Goal: Information Seeking & Learning: Find specific fact

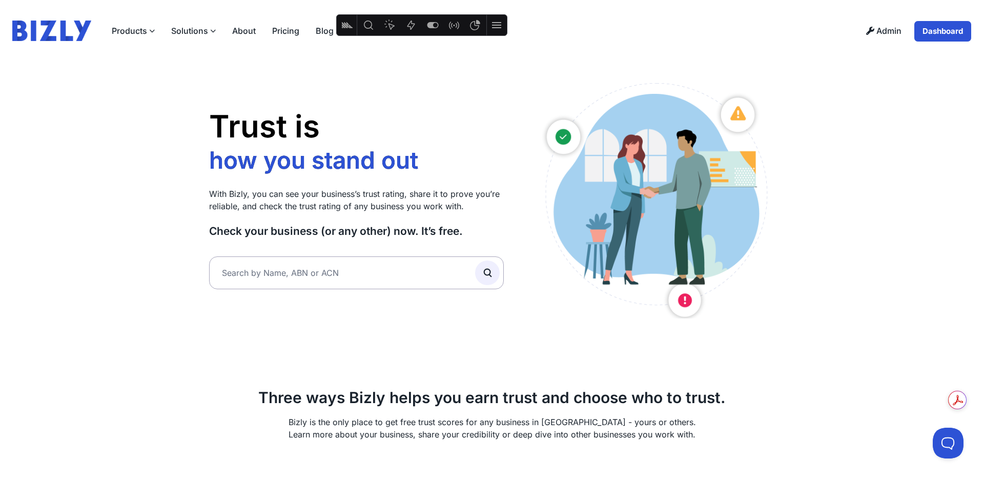
click at [253, 34] on link "About" at bounding box center [244, 31] width 40 height 21
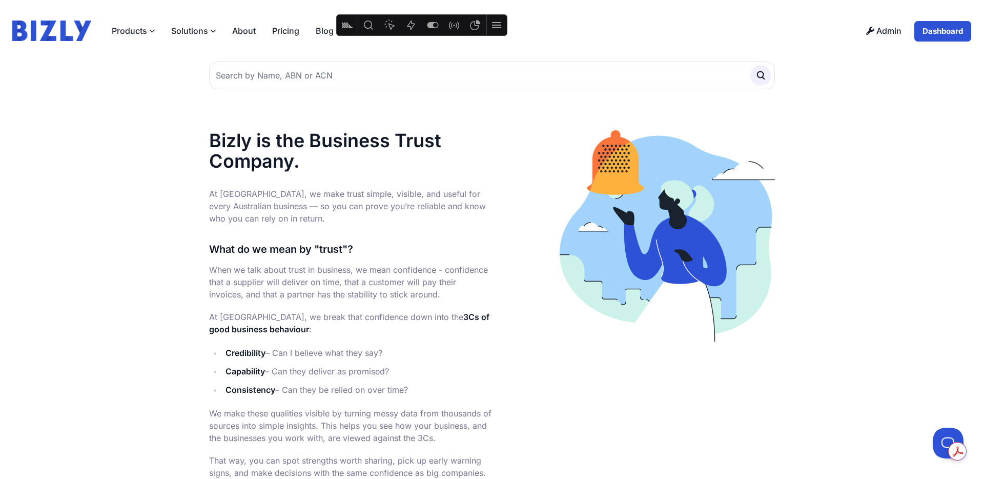
scroll to position [331, 0]
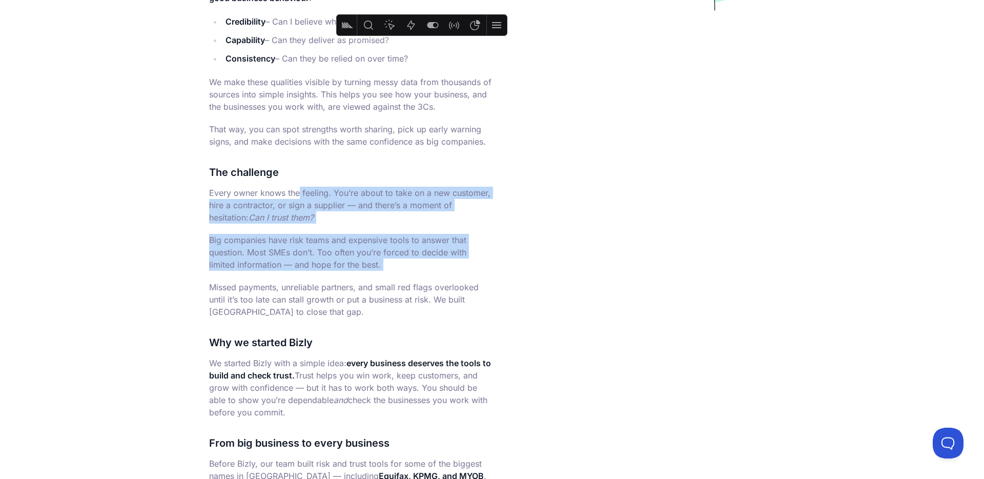
drag, startPoint x: 210, startPoint y: 191, endPoint x: 385, endPoint y: 271, distance: 192.7
click at [385, 271] on div "Bizly is the Business Trust Company. At [GEOGRAPHIC_DATA], we make trust simple…" at bounding box center [350, 422] width 283 height 1247
copy div "Every owner knows the feeling. You’re about to take on a new customer, hire a c…"
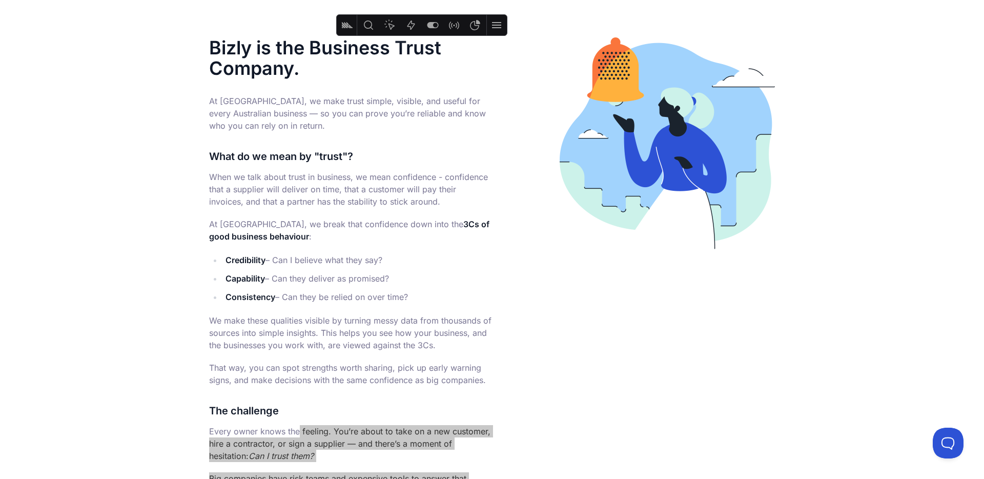
scroll to position [0, 0]
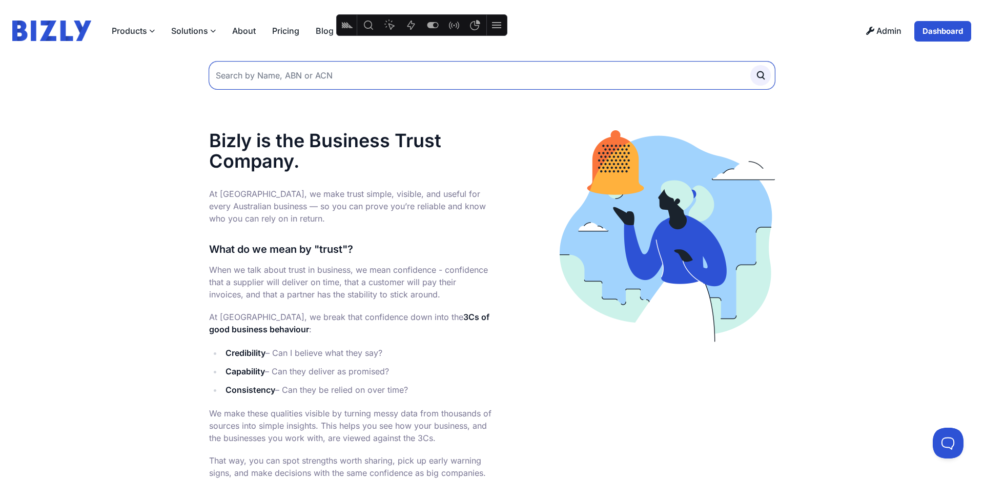
click at [296, 81] on input "text" at bounding box center [492, 76] width 566 height 28
paste input "34 739 177 595"
type input "34 739 177 595"
click at [764, 75] on icon "submit" at bounding box center [760, 75] width 11 height 11
